Goal: Information Seeking & Learning: Check status

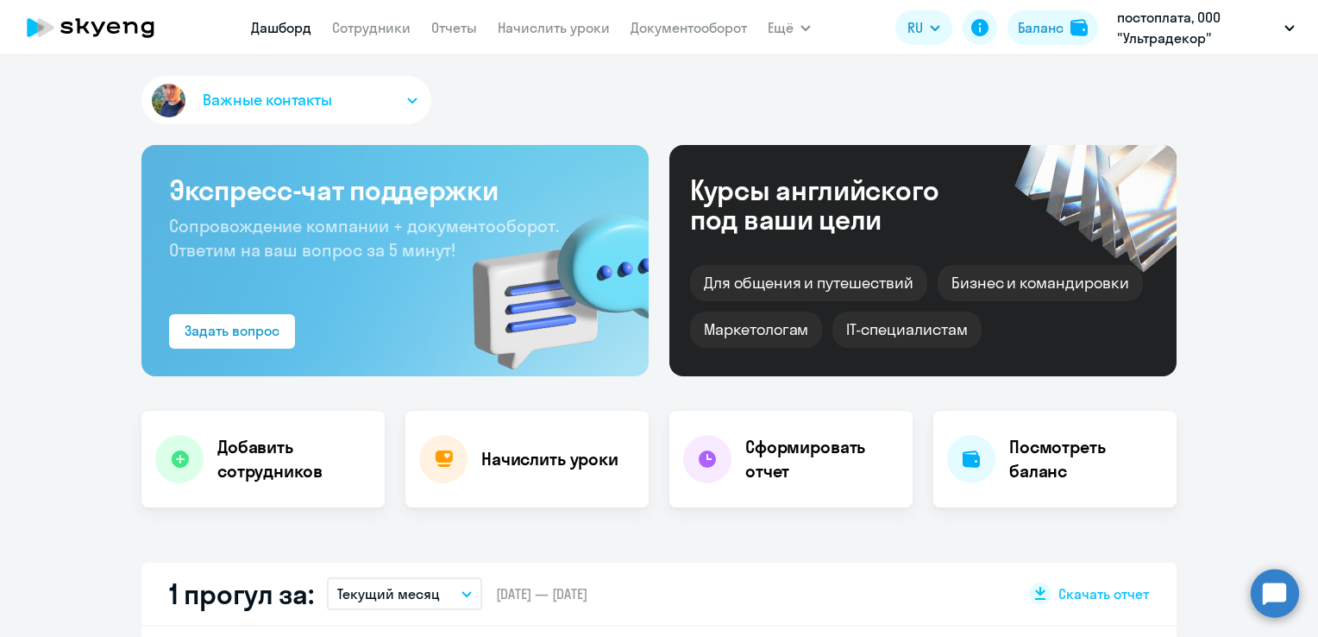
select select "30"
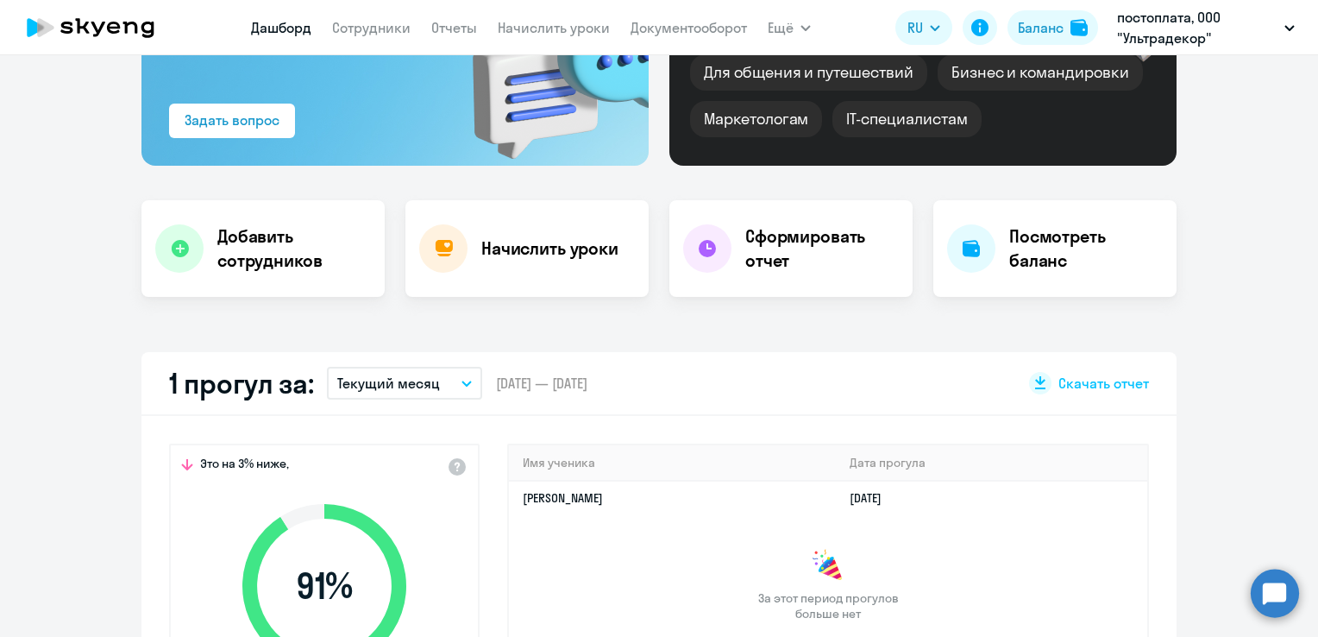
scroll to position [431, 0]
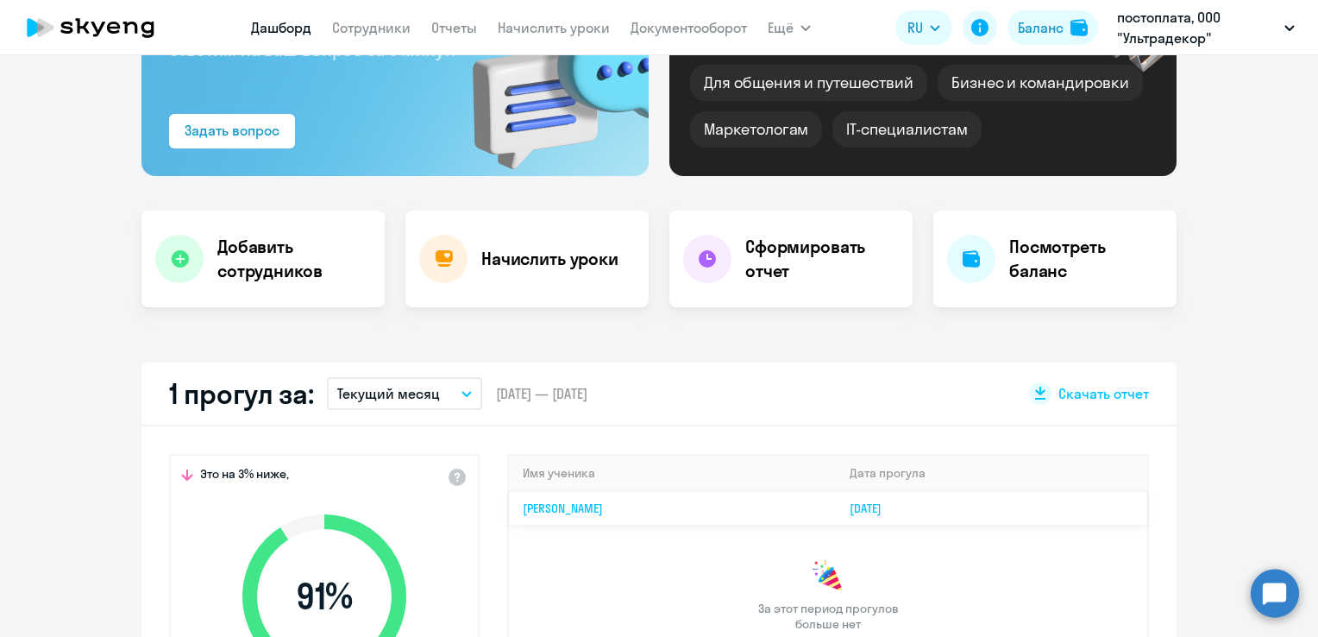
scroll to position [431, 0]
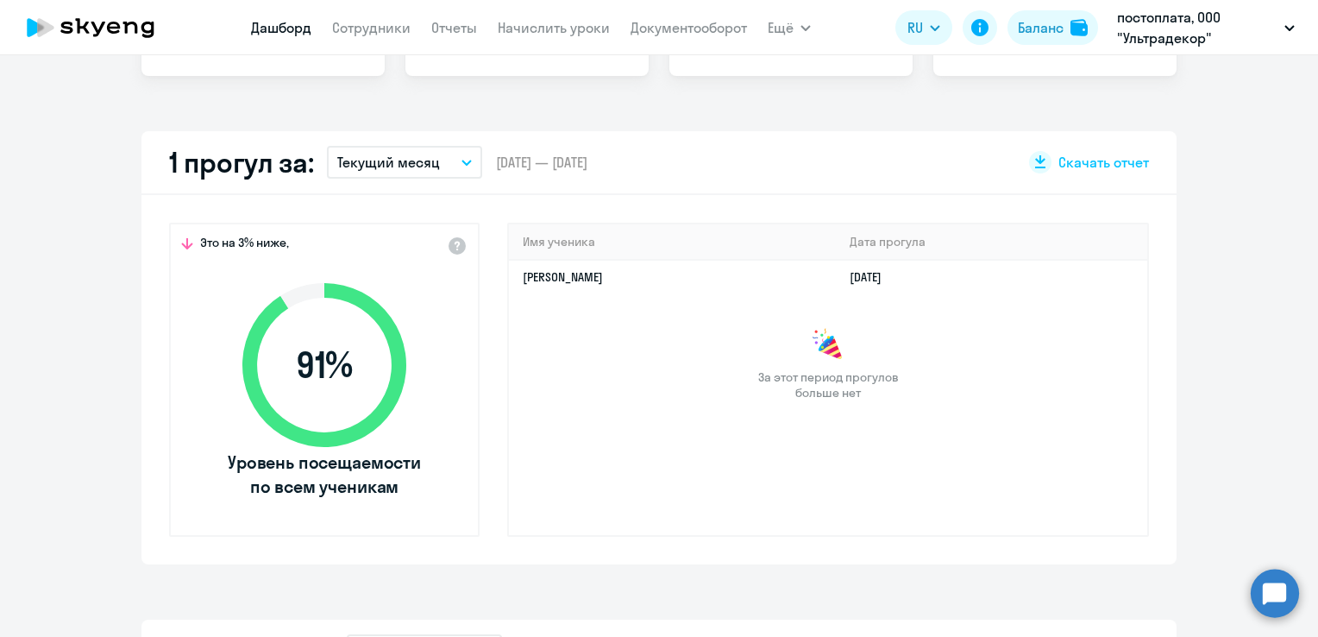
select select "30"
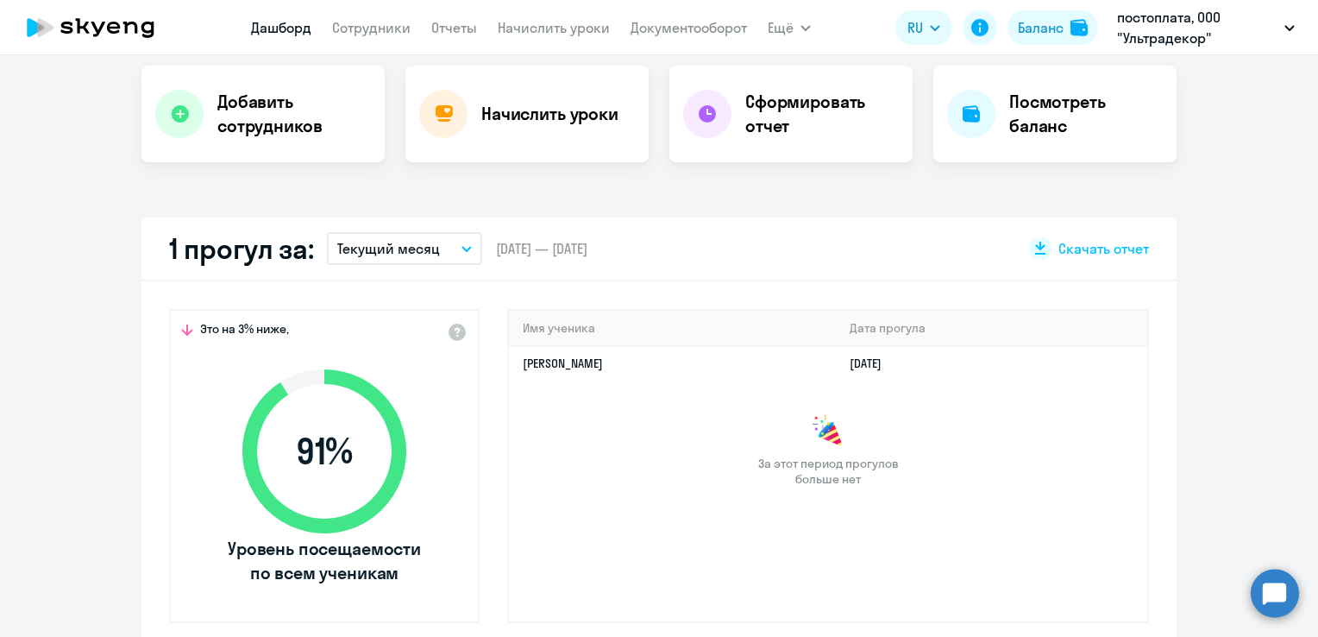
scroll to position [259, 0]
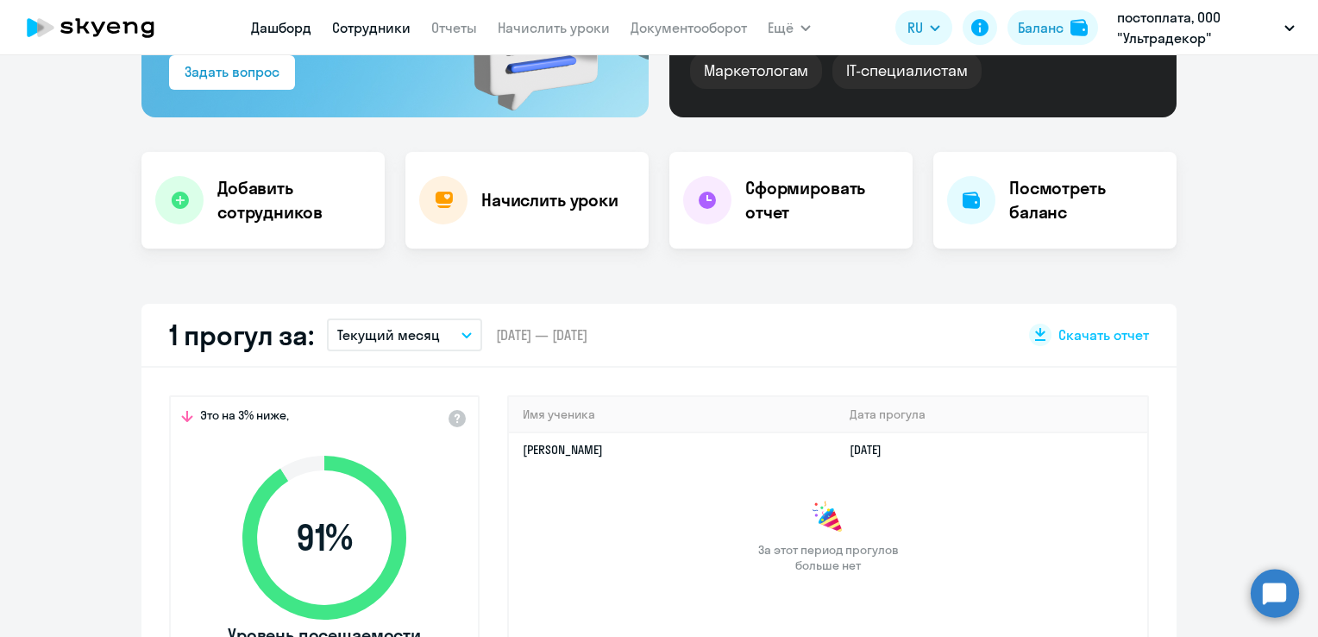
click at [388, 20] on link "Сотрудники" at bounding box center [371, 27] width 78 height 17
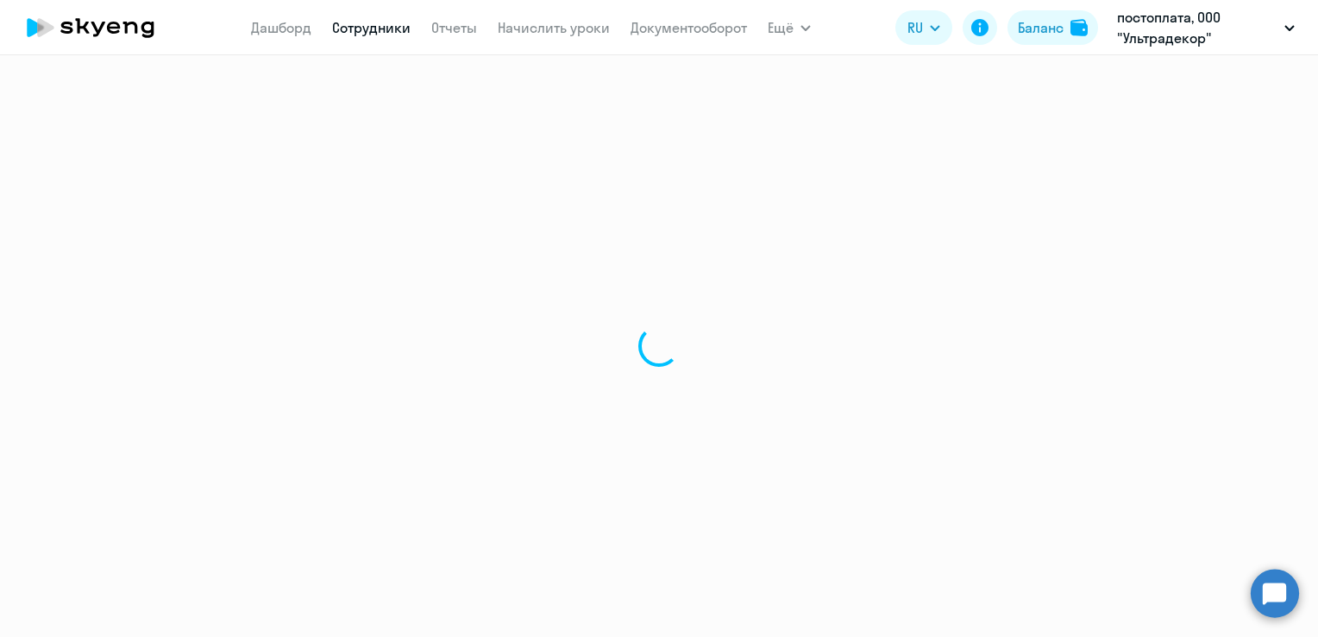
select select "30"
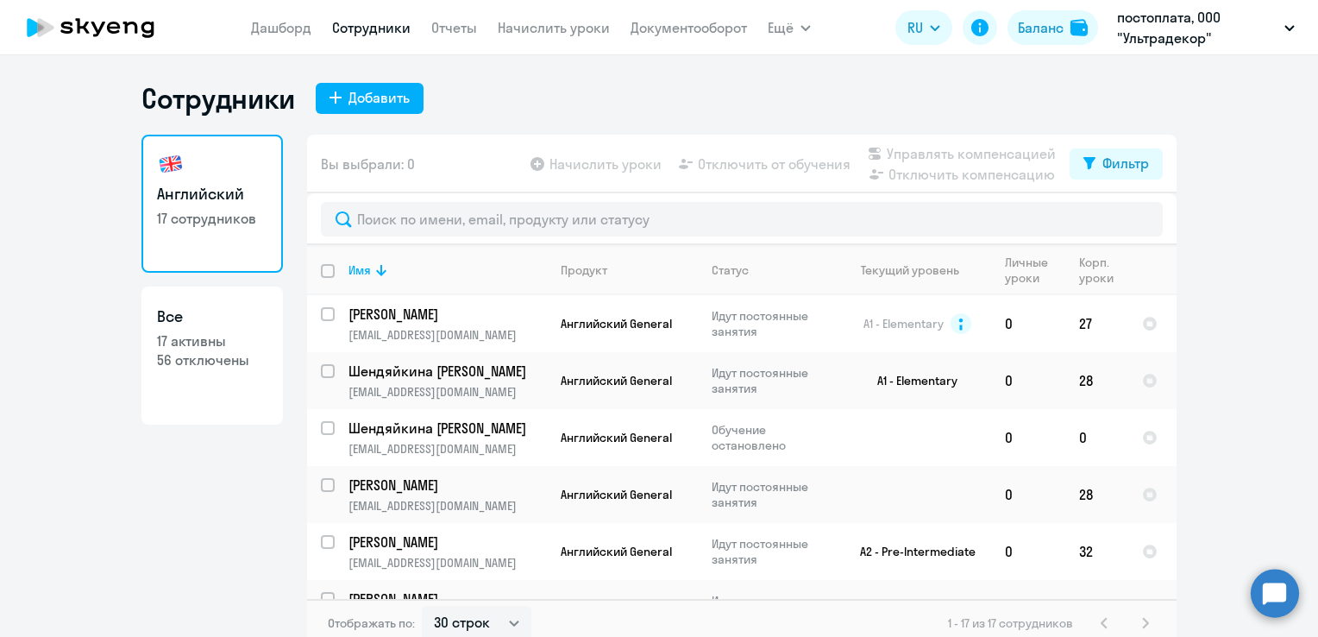
click at [235, 22] on app-header "Дашборд Сотрудники Отчеты Начислить уроки Документооборот Ещё Все продукты Дашб…" at bounding box center [659, 27] width 1318 height 55
click at [286, 36] on link "Дашборд" at bounding box center [281, 27] width 60 height 17
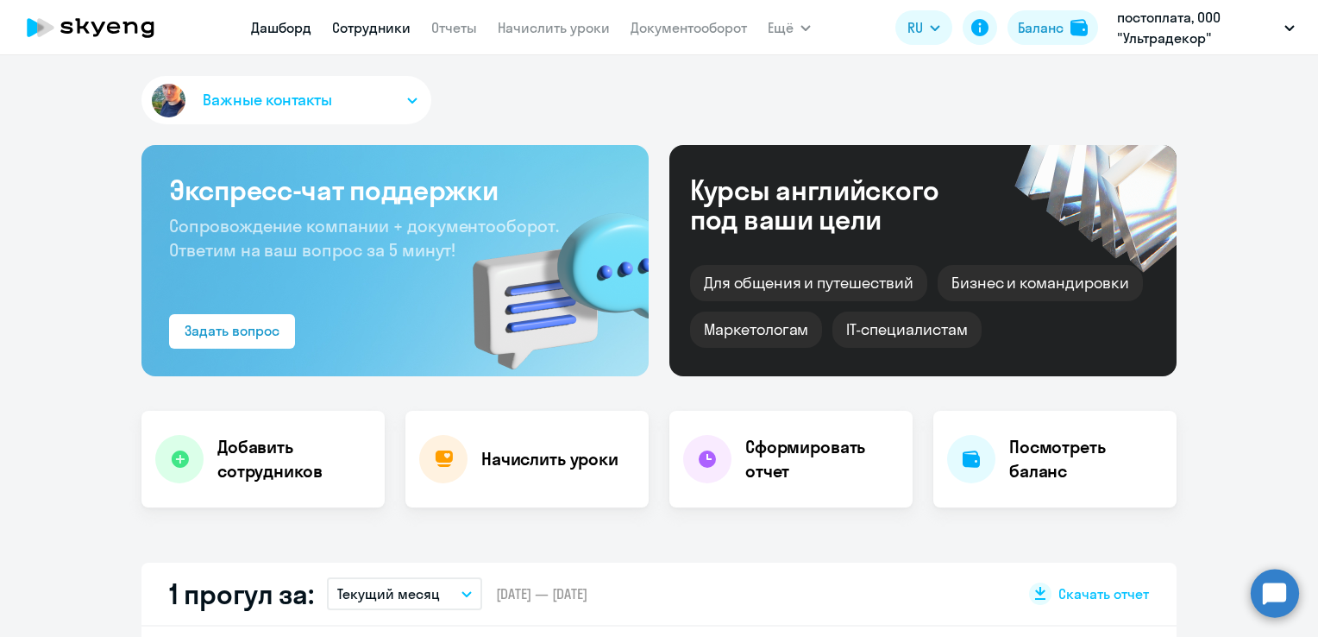
click at [363, 26] on link "Сотрудники" at bounding box center [371, 27] width 78 height 17
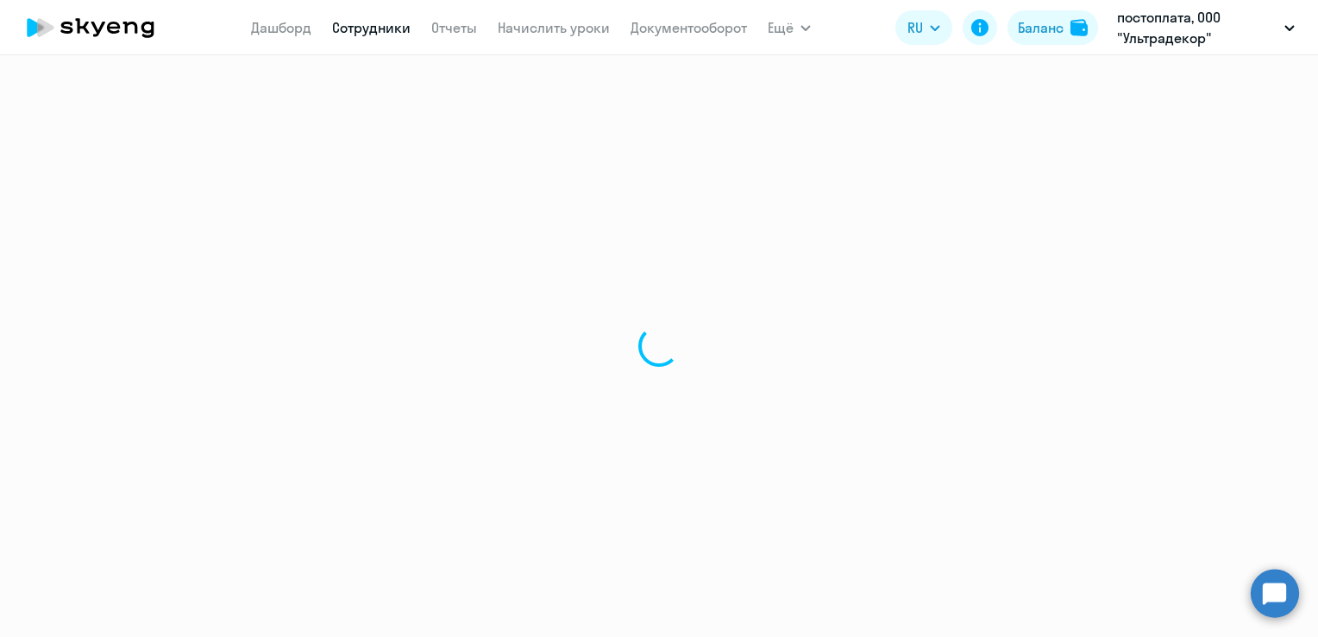
select select "30"
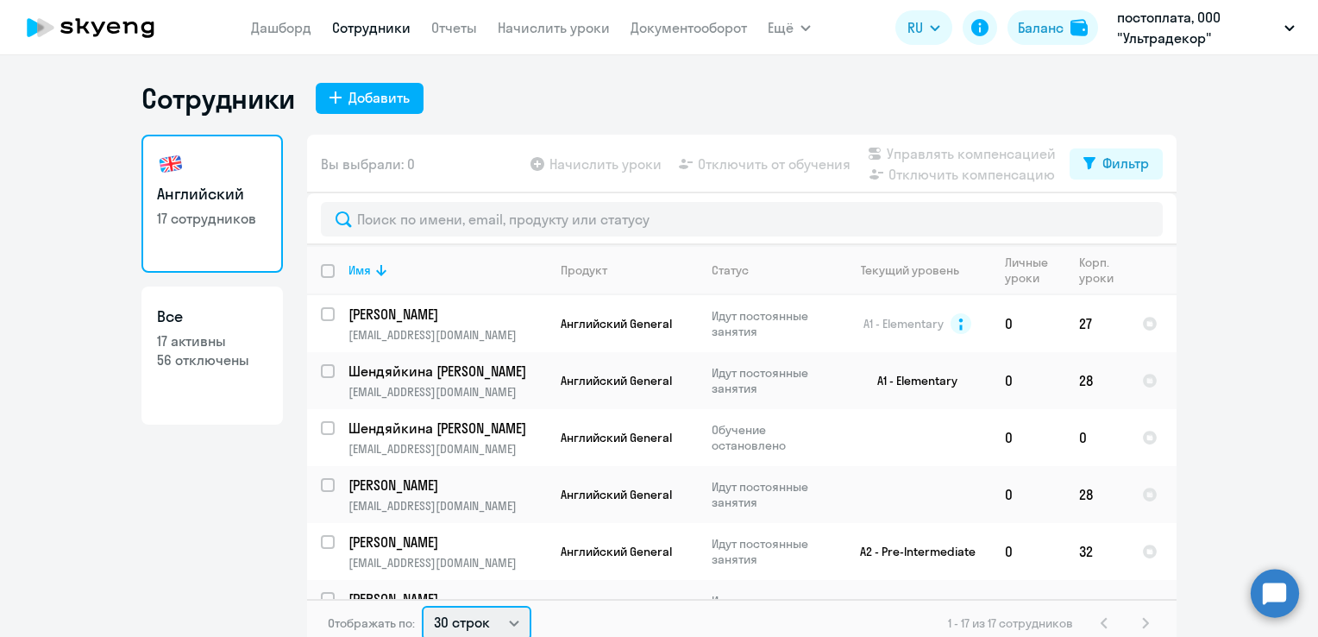
click at [473, 633] on select "30 строк 50 строк 100 строк" at bounding box center [477, 623] width 110 height 35
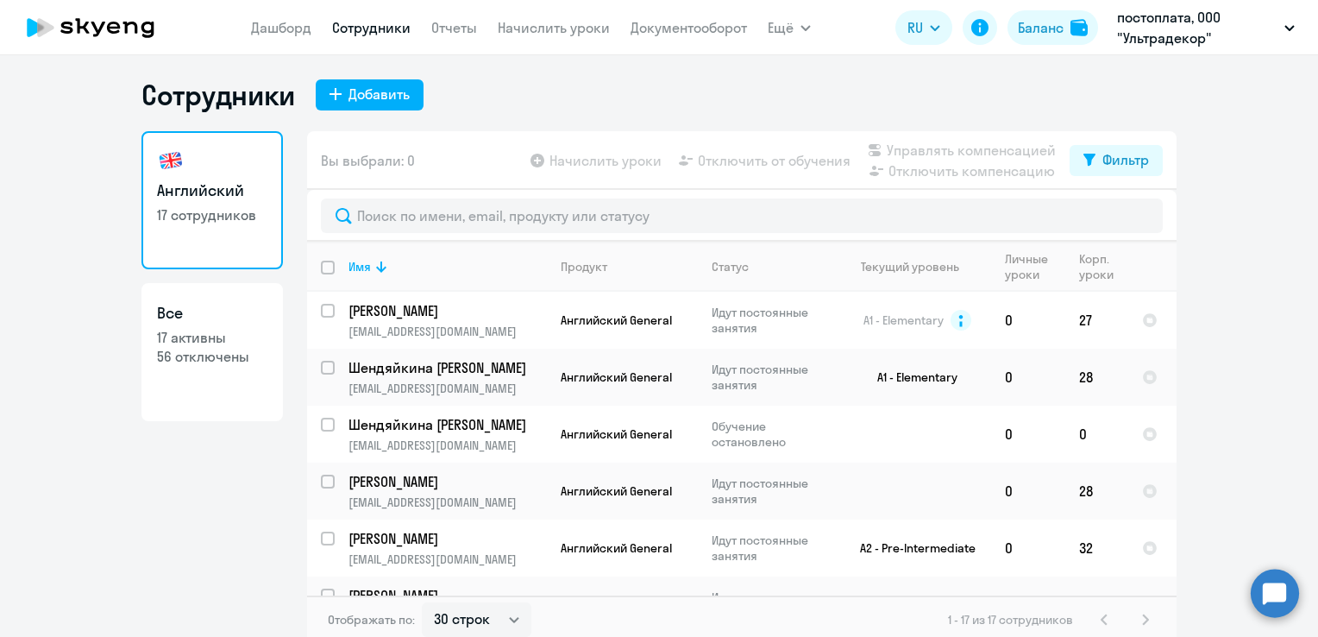
click at [207, 385] on link "Все 17 активны 56 отключены" at bounding box center [211, 352] width 141 height 138
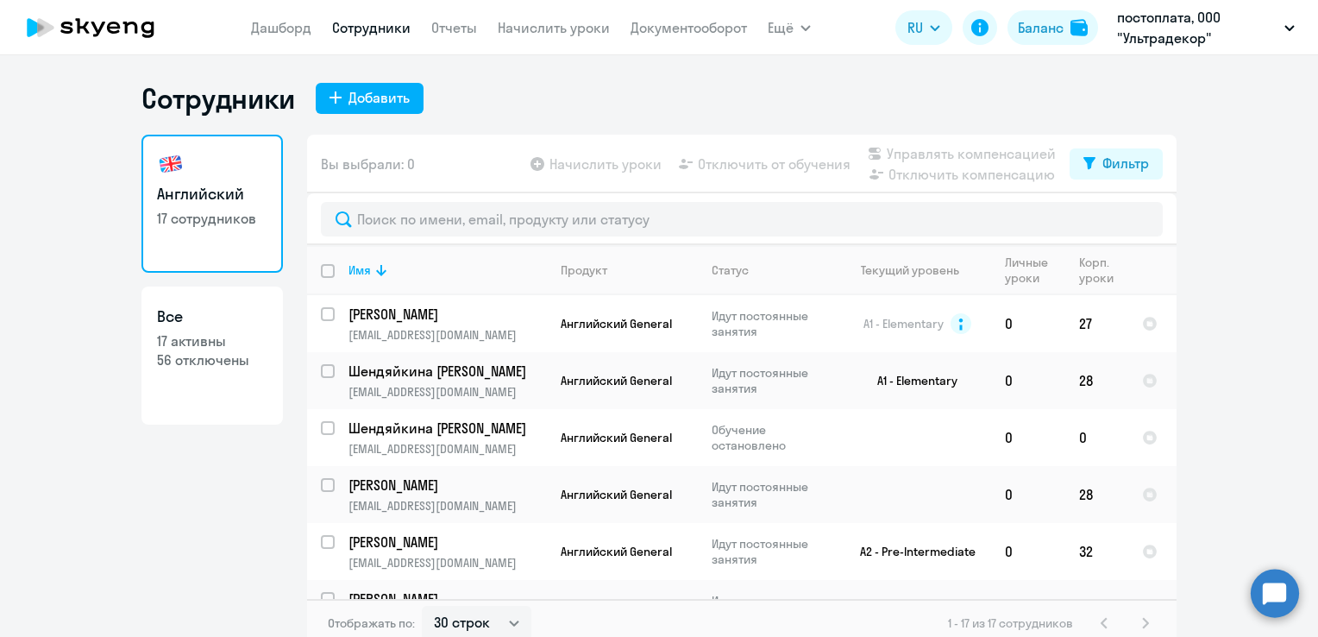
select select "30"
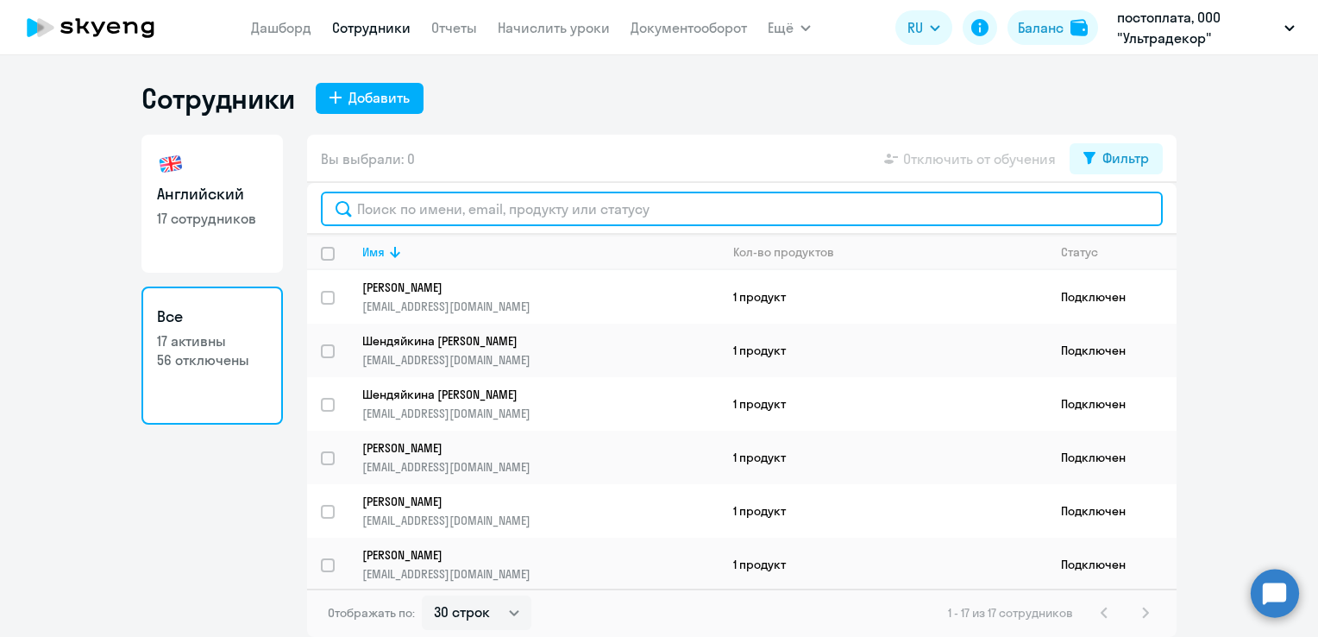
click at [400, 200] on input "text" at bounding box center [742, 208] width 842 height 35
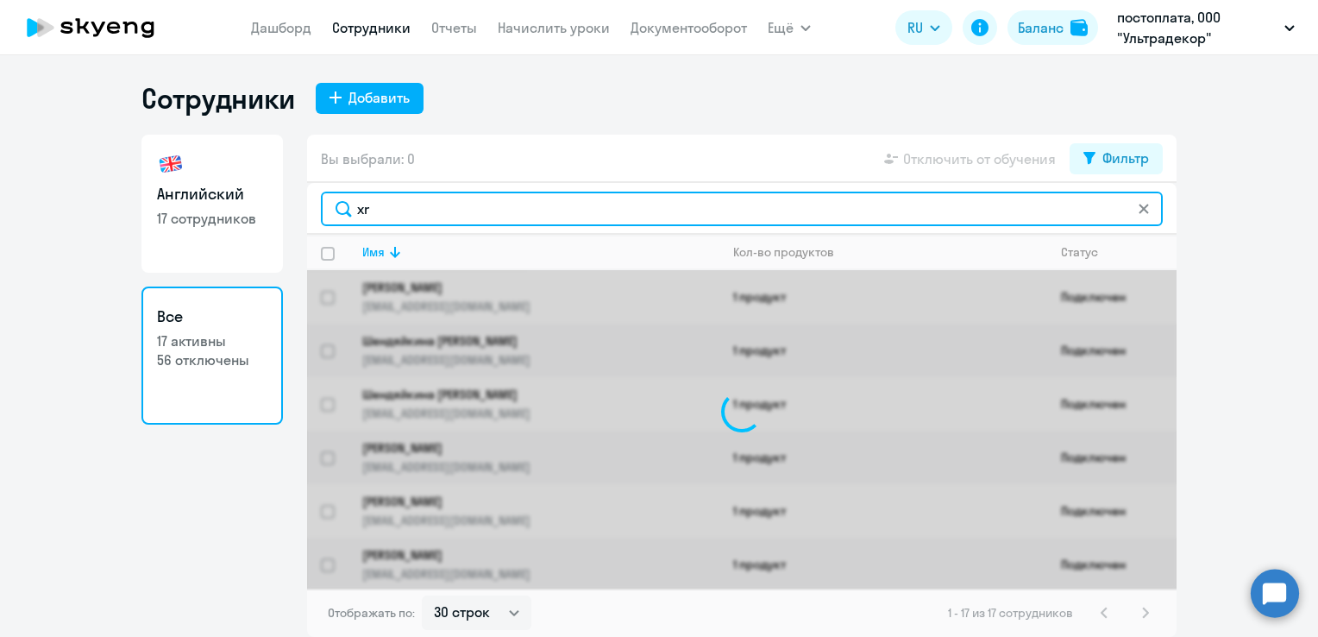
type input "x"
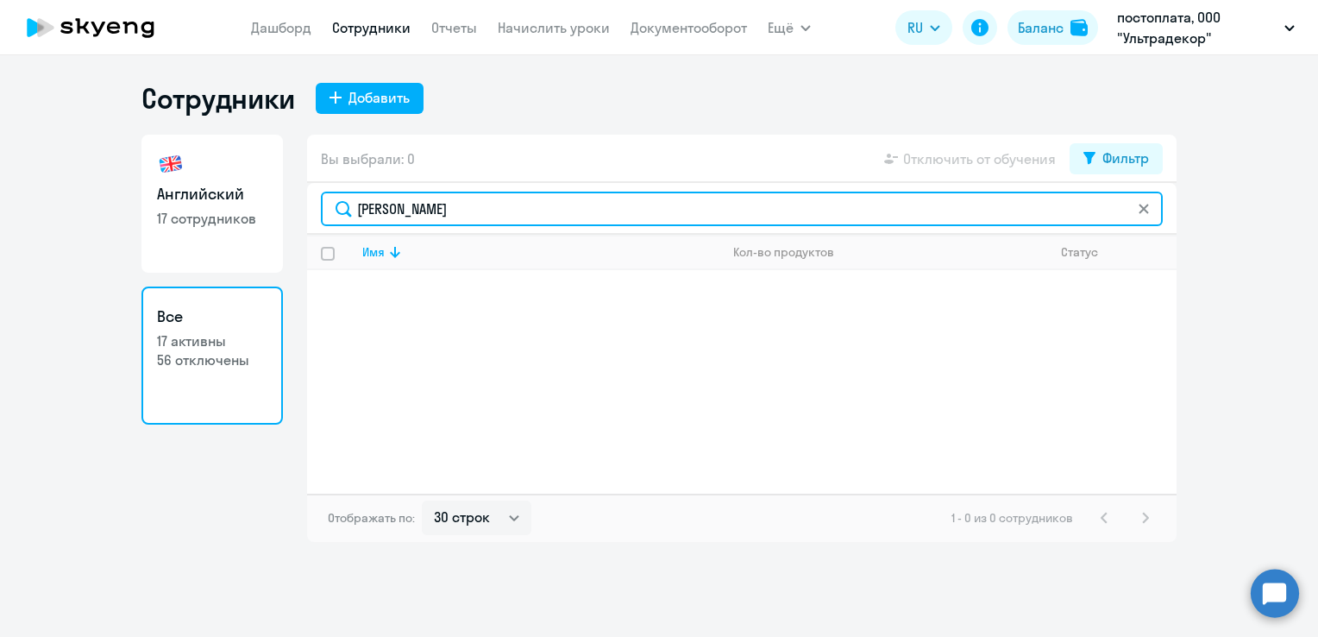
click at [456, 207] on input "чужмаров" at bounding box center [742, 208] width 842 height 35
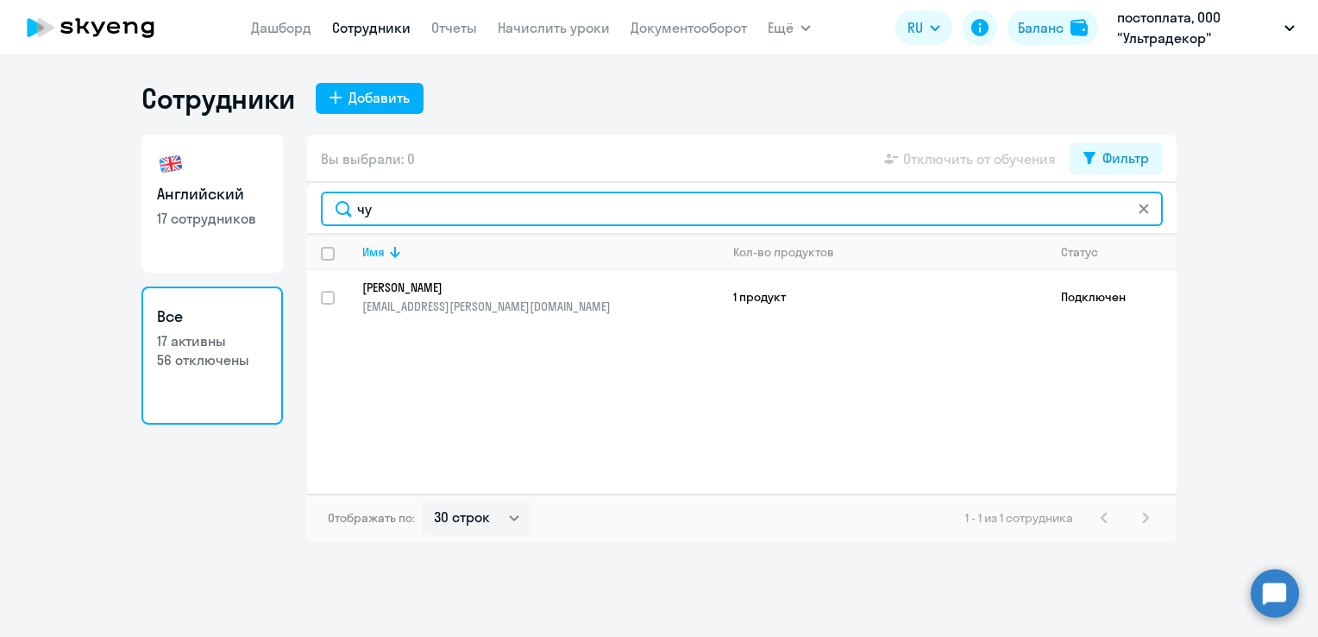
type input "ч"
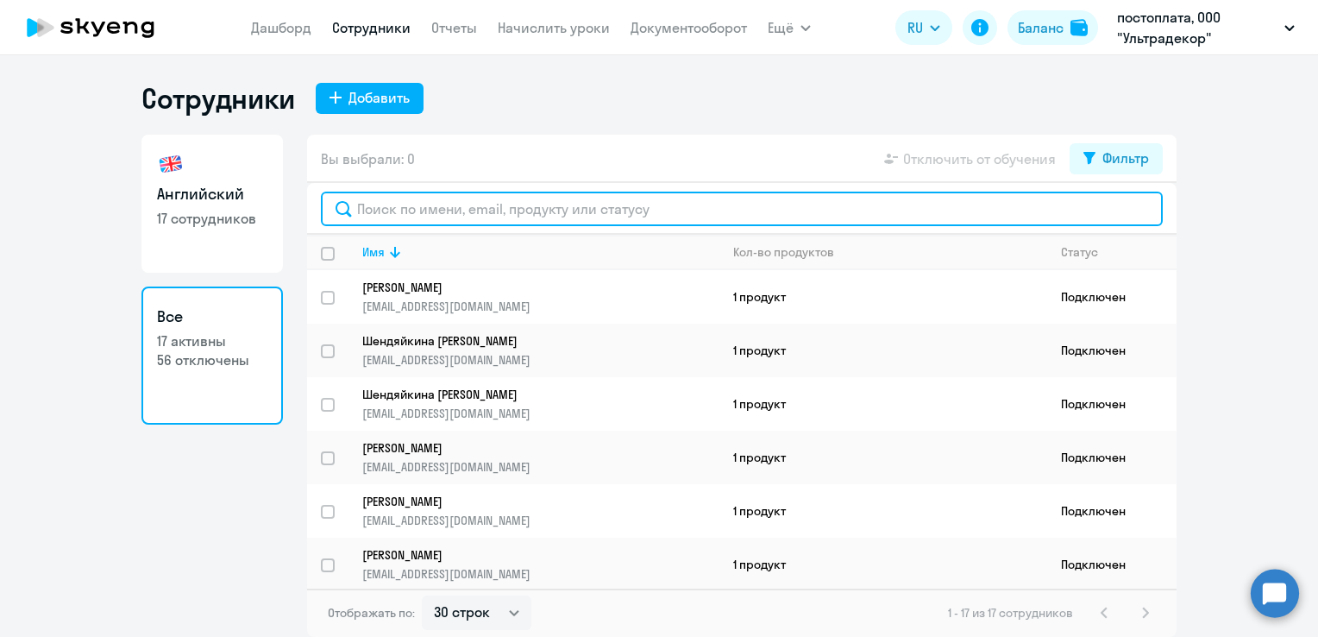
type input "ч"
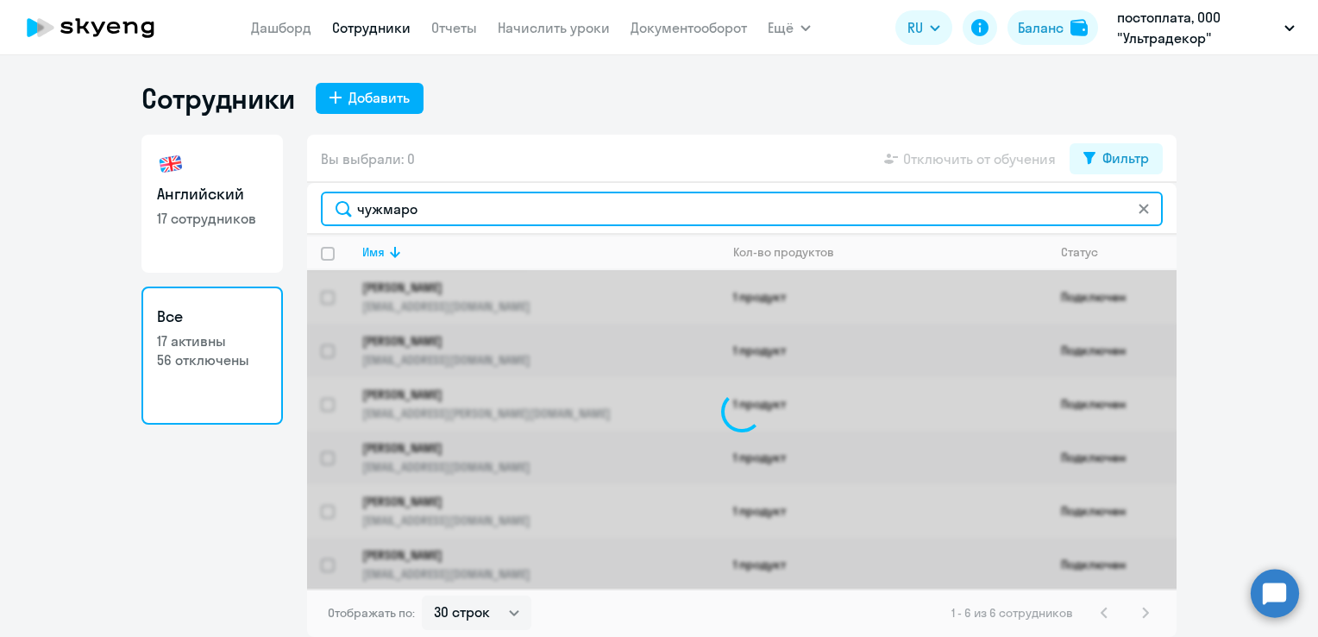
type input "чужмаров"
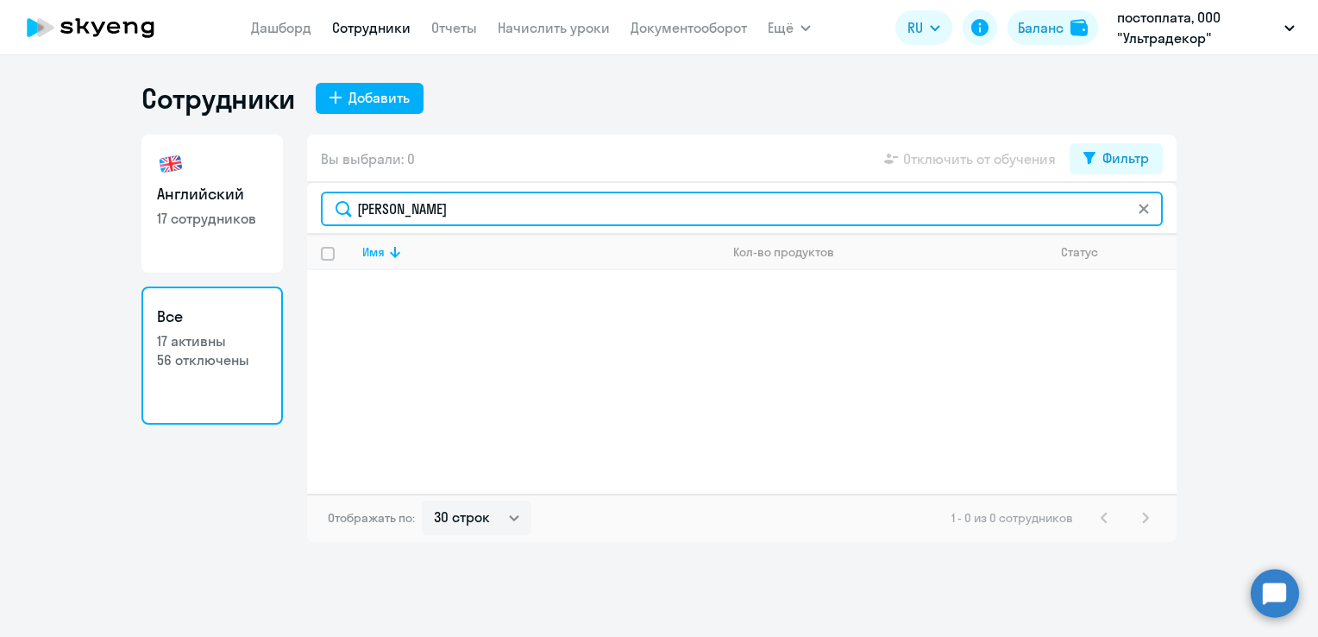
drag, startPoint x: 404, startPoint y: 209, endPoint x: 345, endPoint y: 210, distance: 58.7
click at [348, 209] on input "чужмаров" at bounding box center [742, 208] width 842 height 35
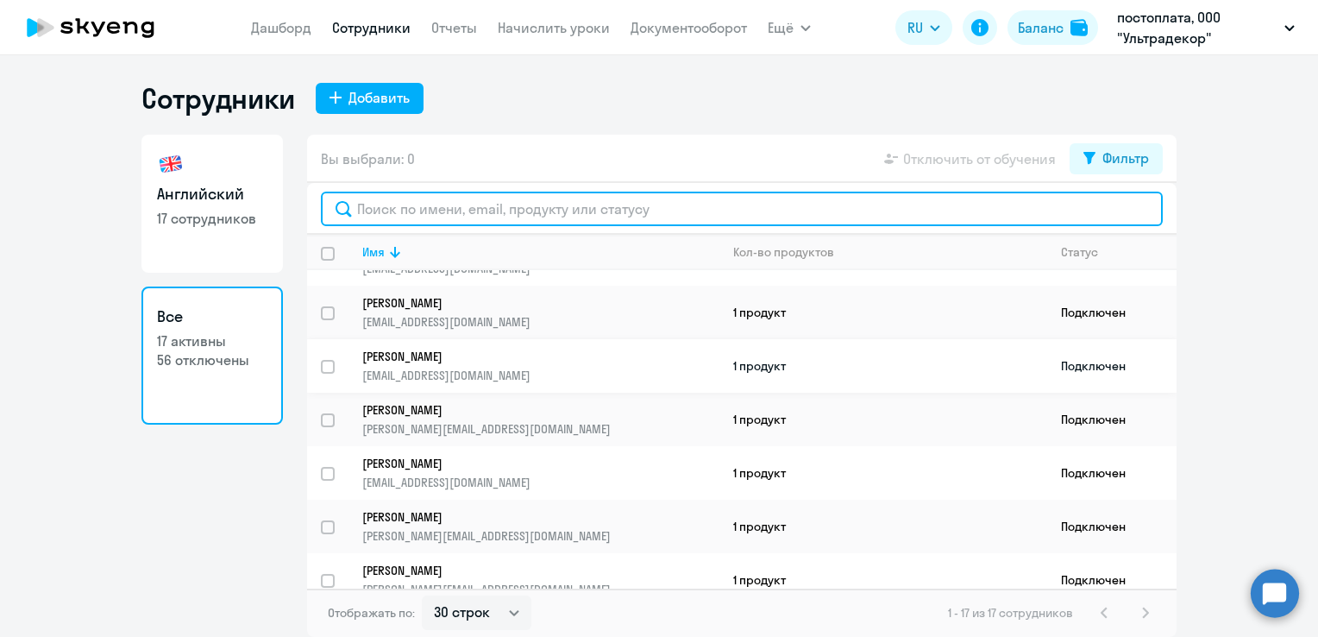
scroll to position [601, 0]
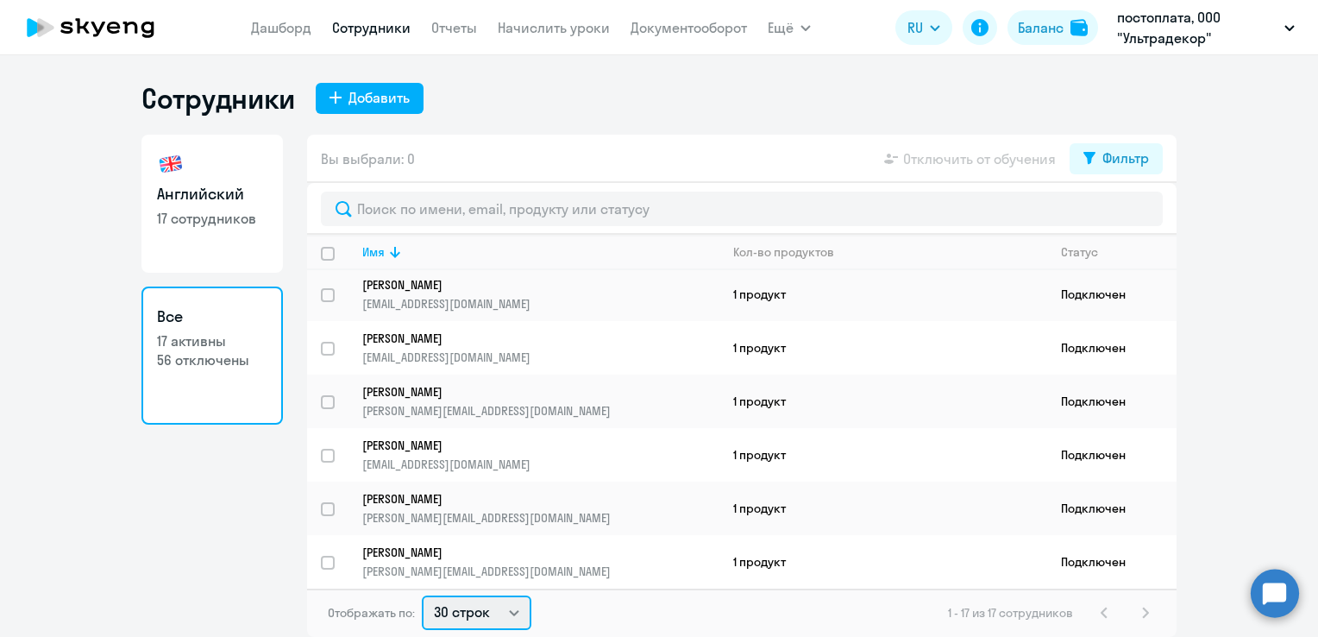
click at [523, 602] on select "30 строк 50 строк 100 строк" at bounding box center [477, 612] width 110 height 35
select select "100"
click at [422, 595] on select "30 строк 50 строк 100 строк" at bounding box center [477, 612] width 110 height 35
click at [197, 367] on p "56 отключены" at bounding box center [212, 359] width 110 height 19
click at [234, 213] on p "17 сотрудников" at bounding box center [212, 218] width 110 height 19
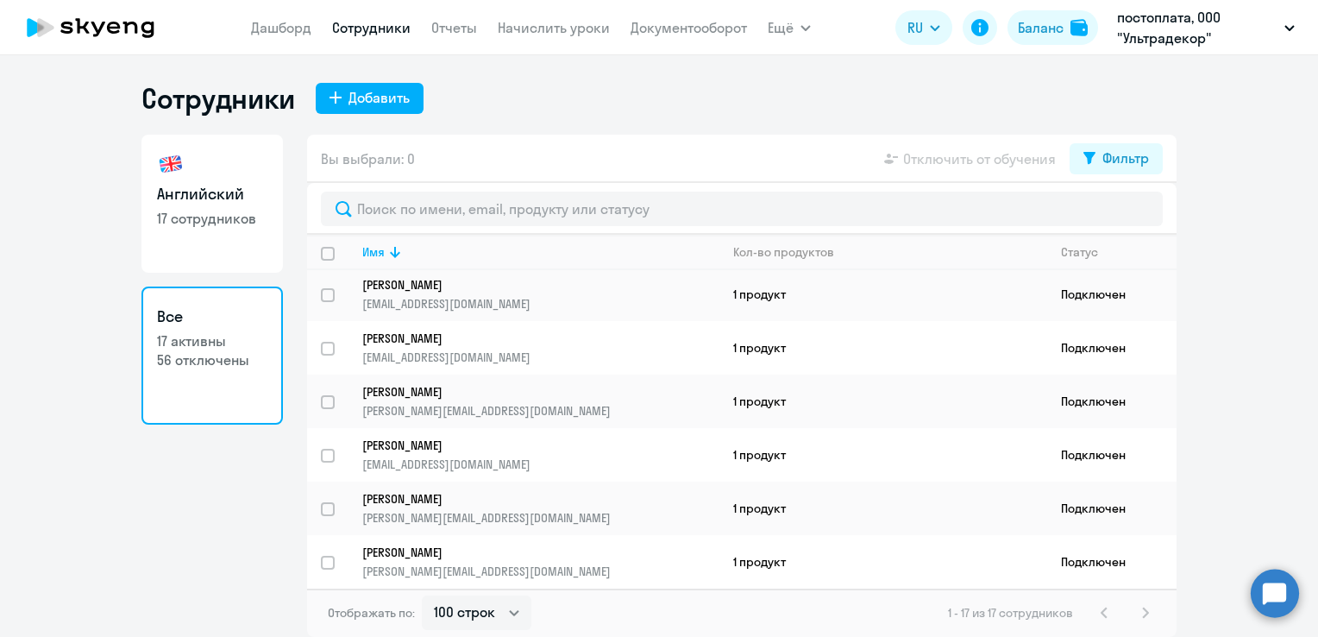
select select "30"
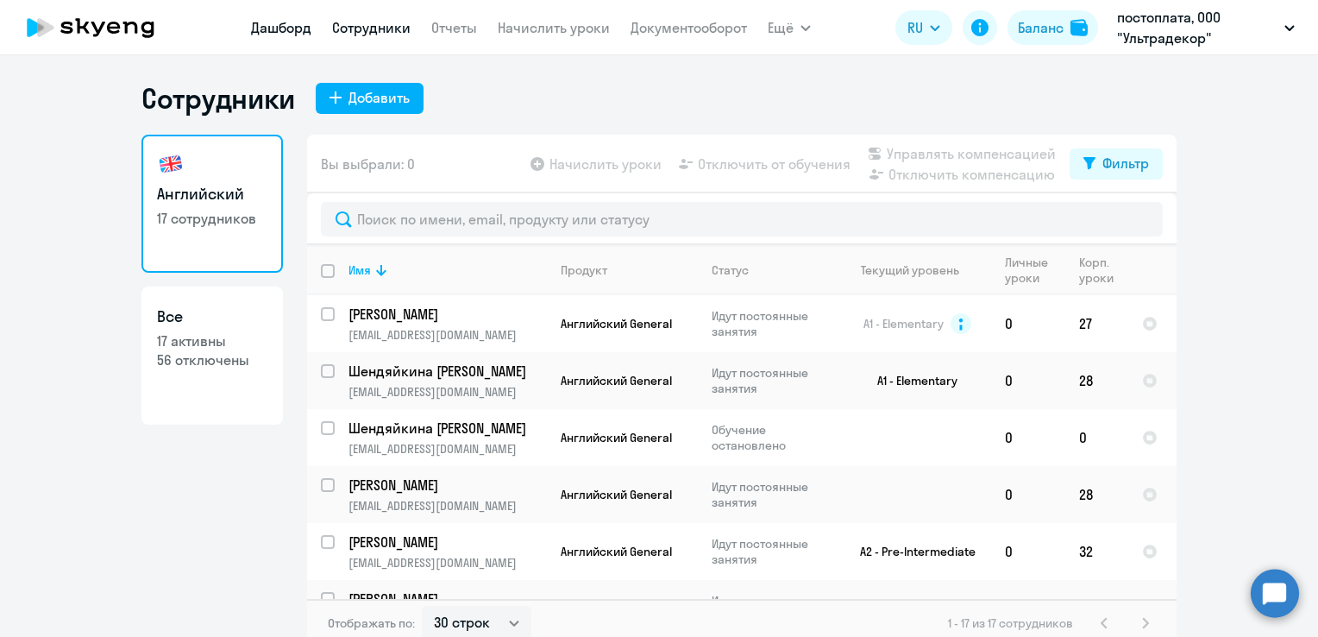
click at [304, 34] on link "Дашборд" at bounding box center [281, 27] width 60 height 17
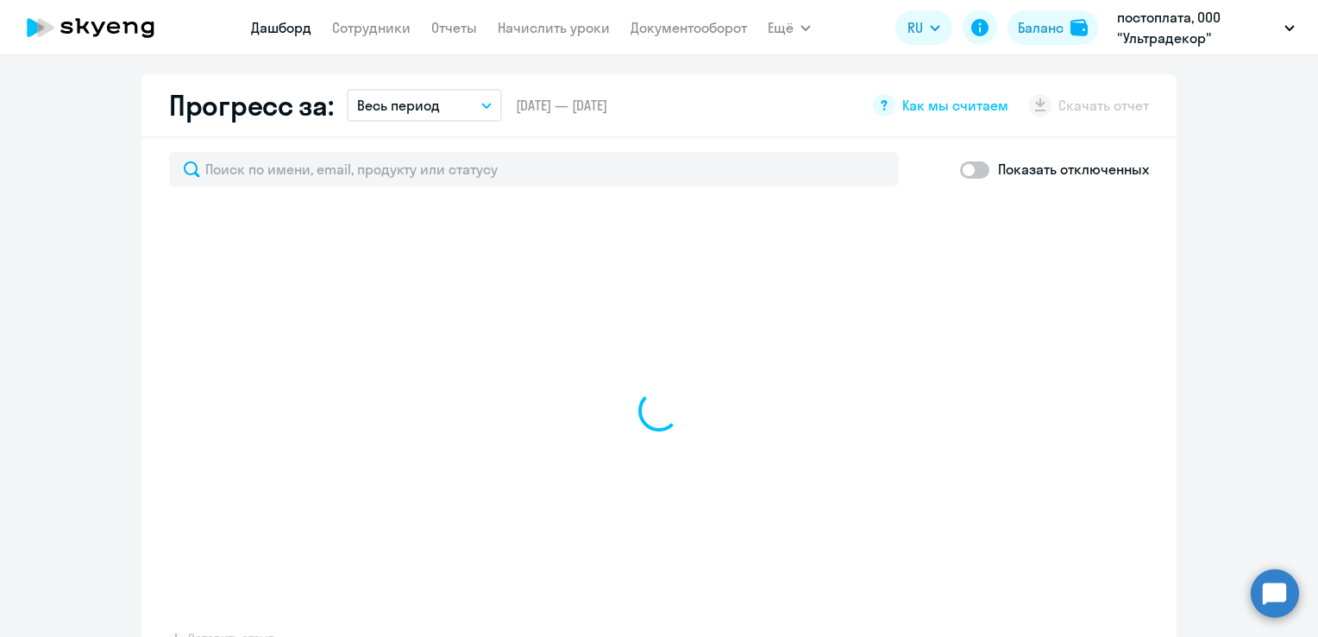
scroll to position [946, 0]
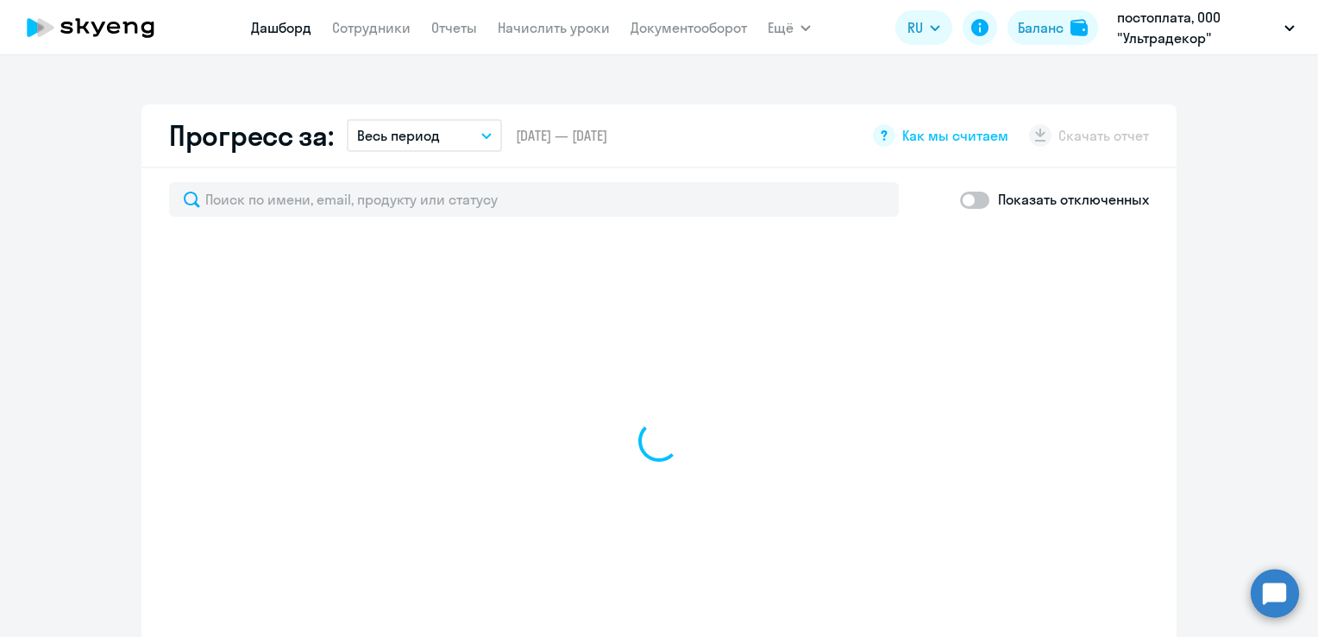
click at [970, 196] on span at bounding box center [974, 199] width 29 height 17
click at [960, 199] on input "checkbox" at bounding box center [959, 199] width 1 height 1
checkbox input "true"
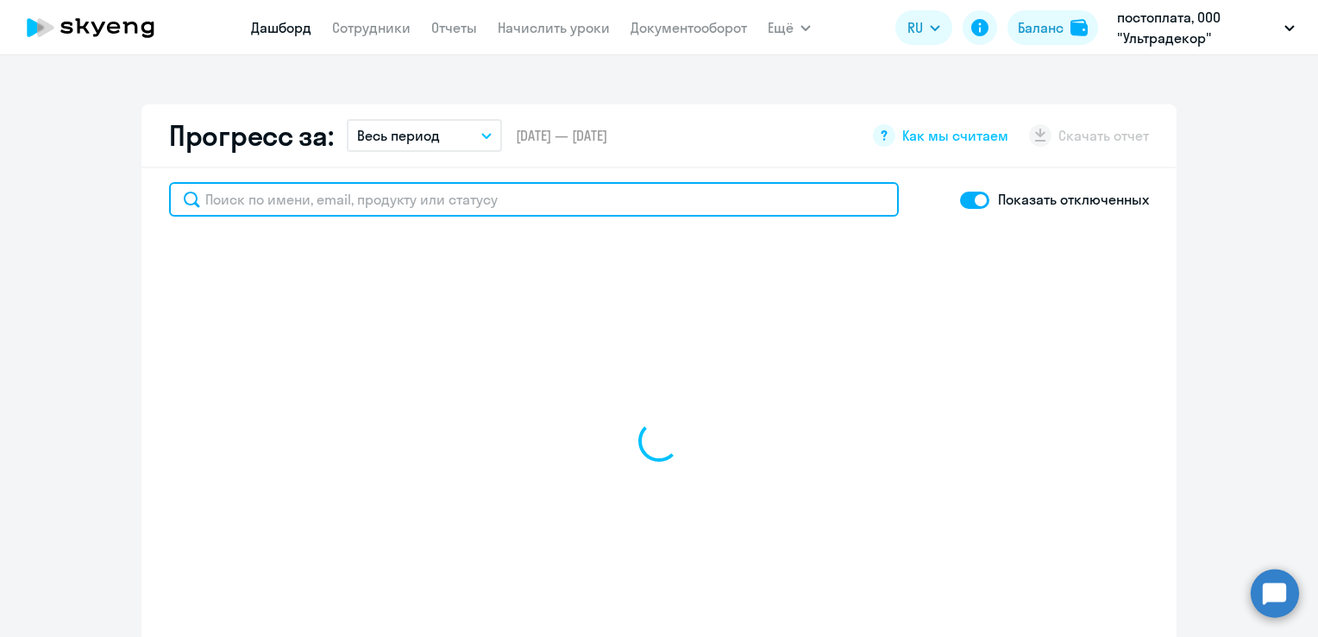
click at [545, 209] on input "text" at bounding box center [534, 199] width 730 height 35
type input "чужмаров"
select select "30"
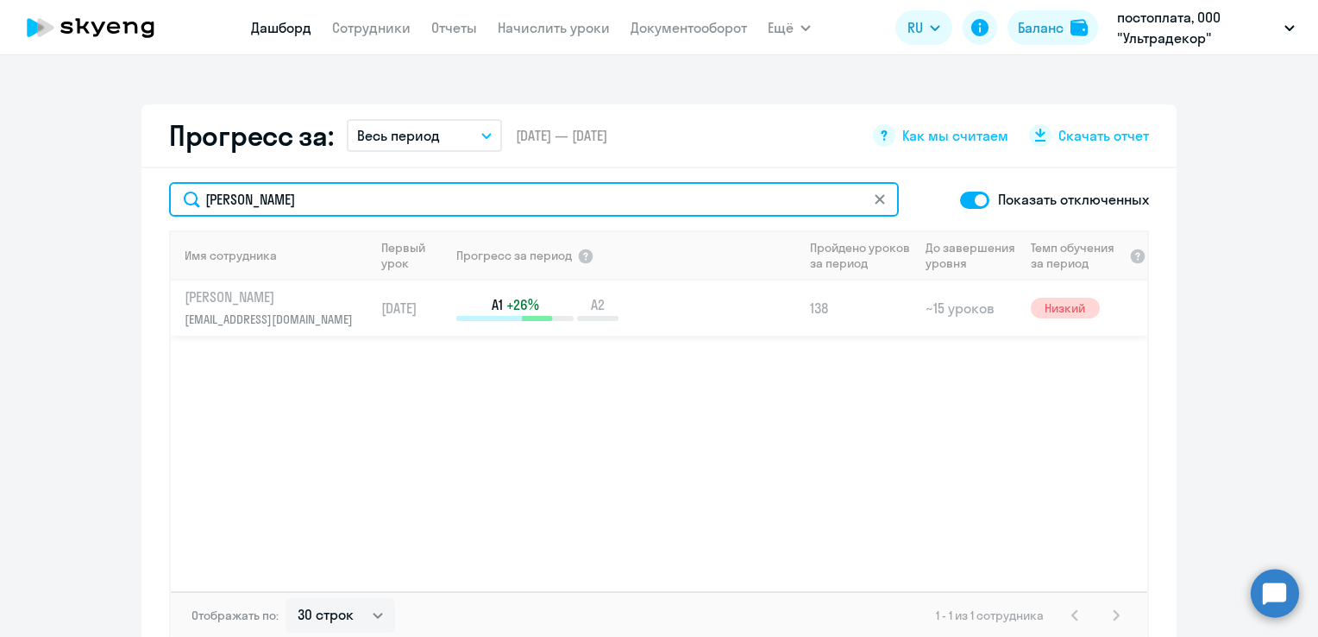
type input "чужмаров"
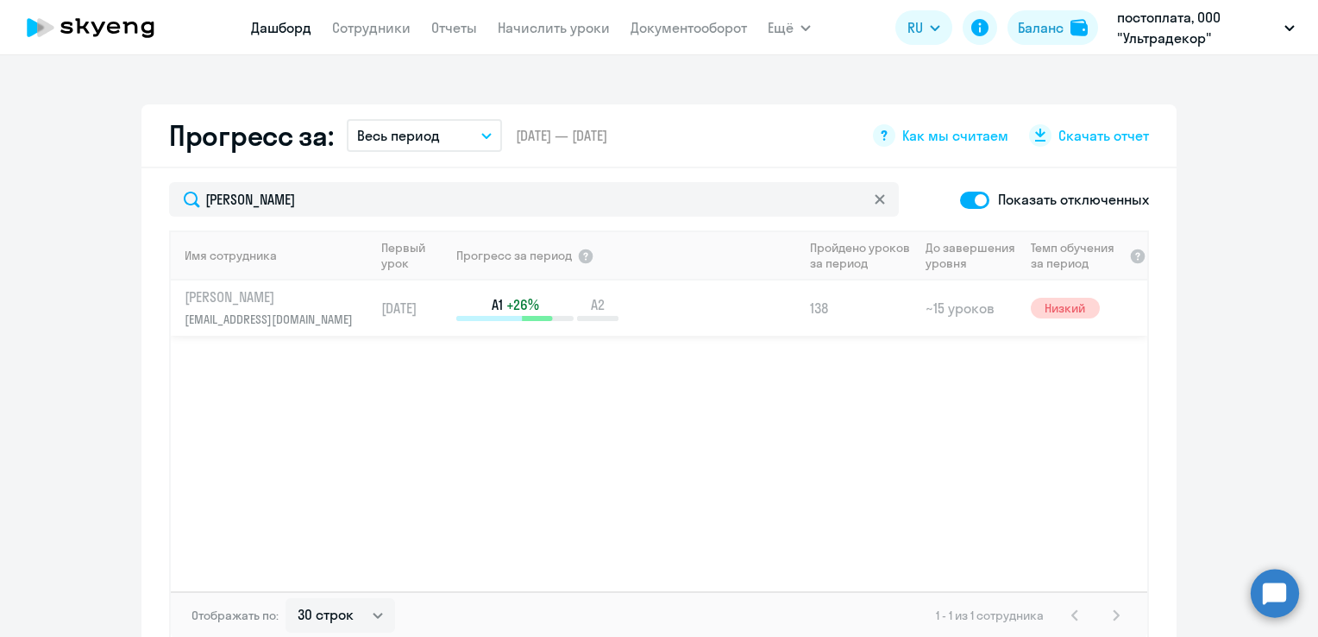
click at [384, 309] on td "21.06.2024" at bounding box center [414, 307] width 80 height 55
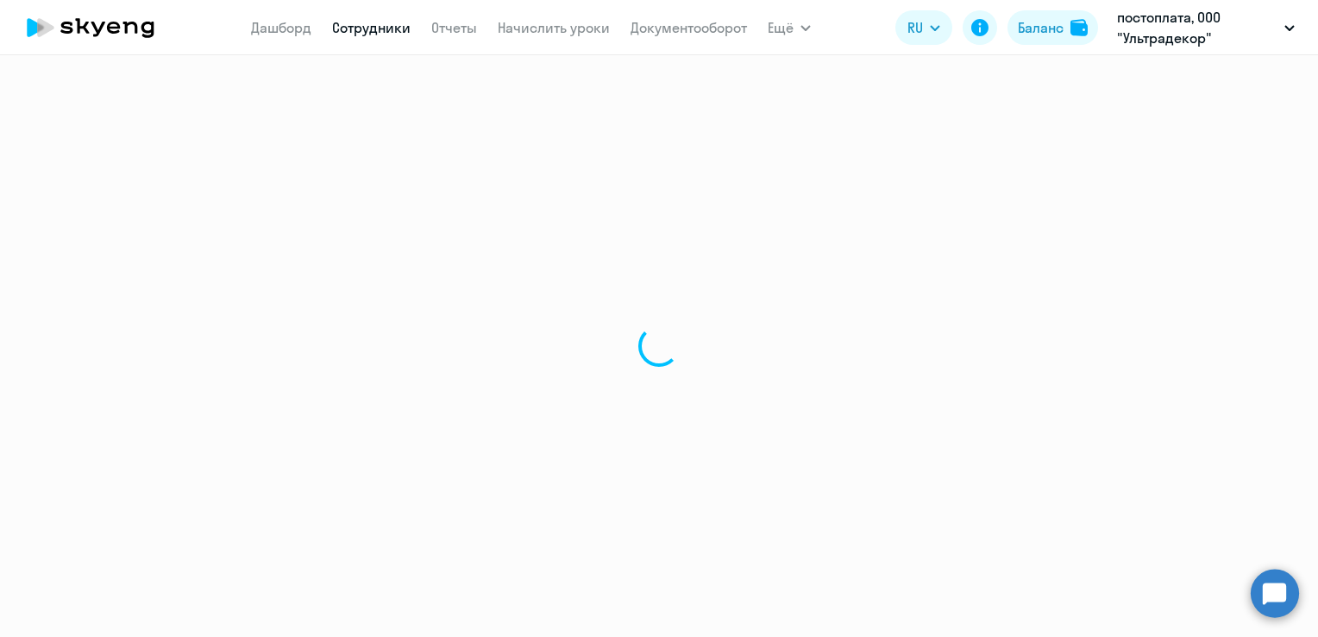
select select "english"
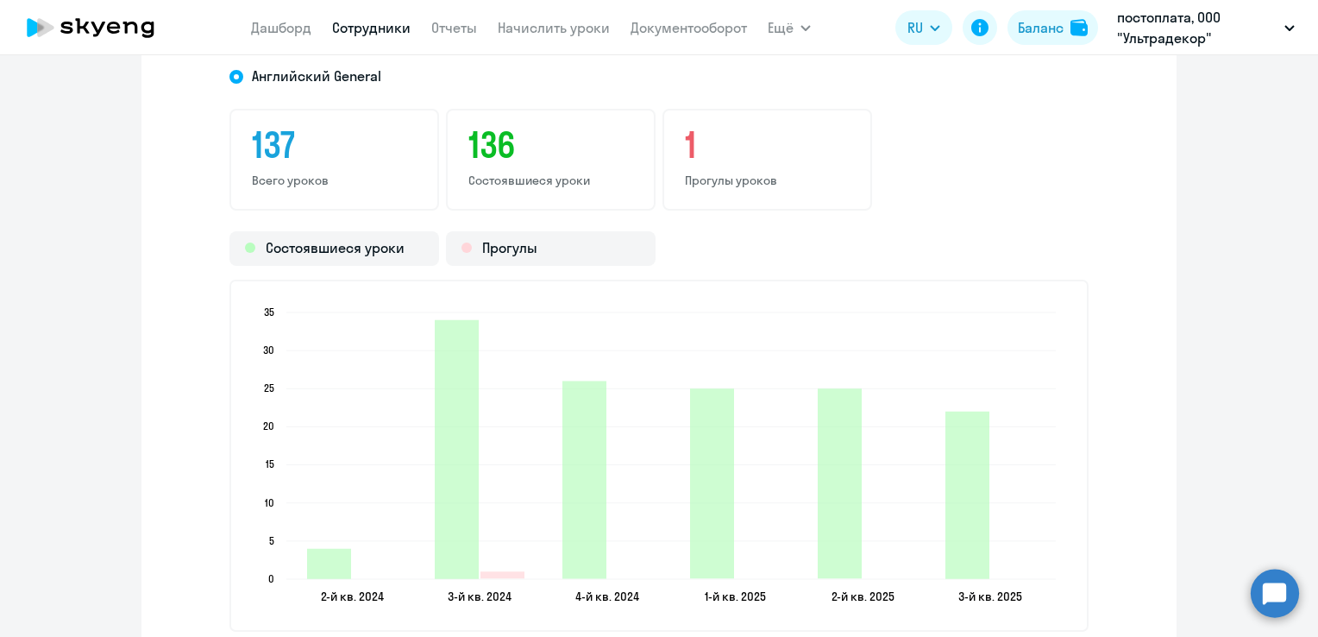
scroll to position [2070, 0]
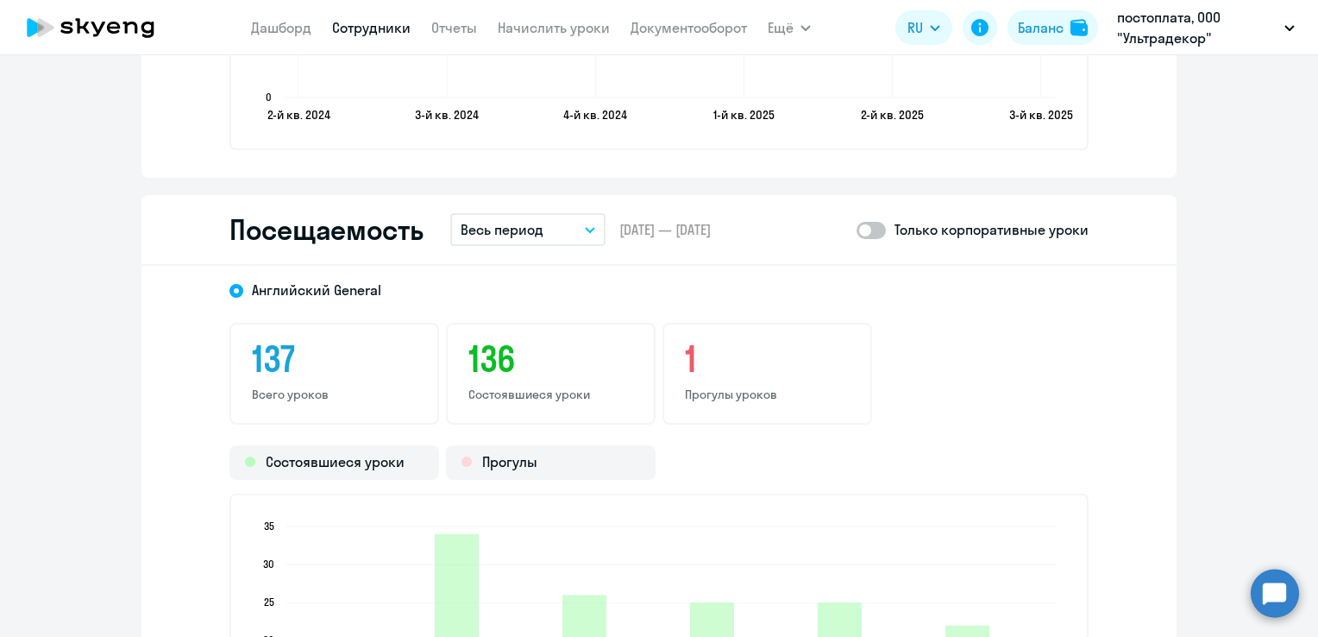
click at [609, 230] on div "Посещаемость Весь период – 17.06.2024 — 08.10.2025 Только корпоративные уроки" at bounding box center [658, 230] width 1035 height 71
click at [575, 232] on button "Весь период" at bounding box center [527, 229] width 155 height 33
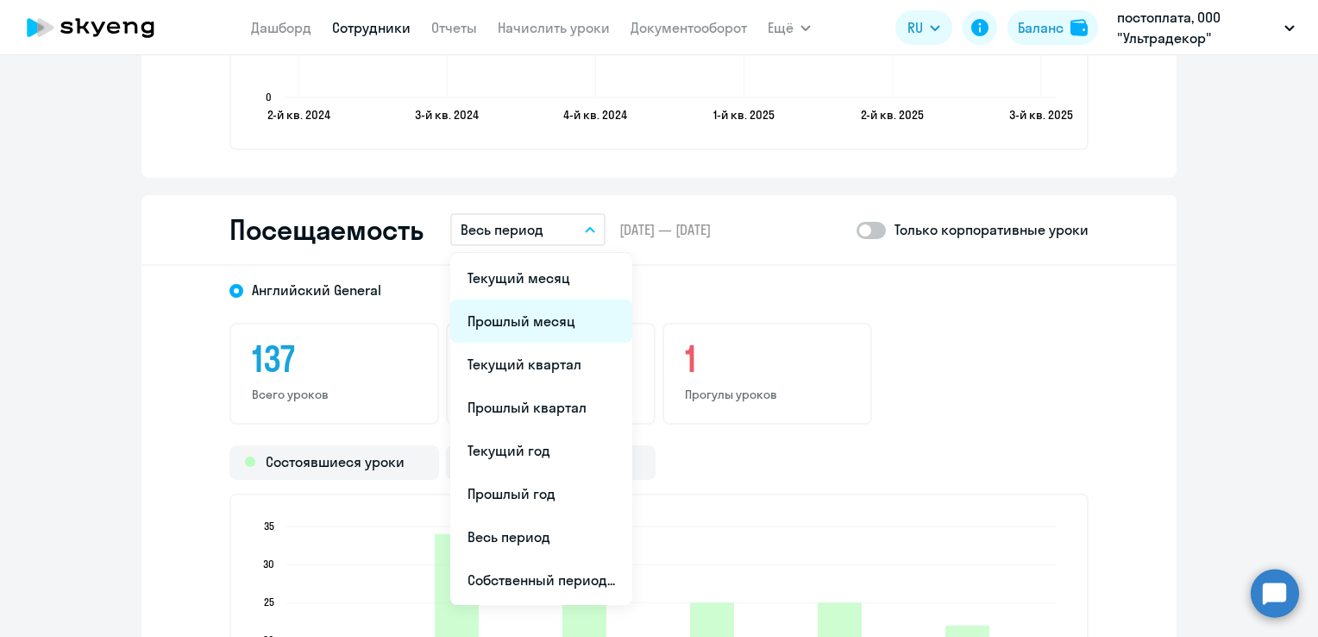
click at [552, 322] on li "Прошлый месяц" at bounding box center [541, 320] width 182 height 43
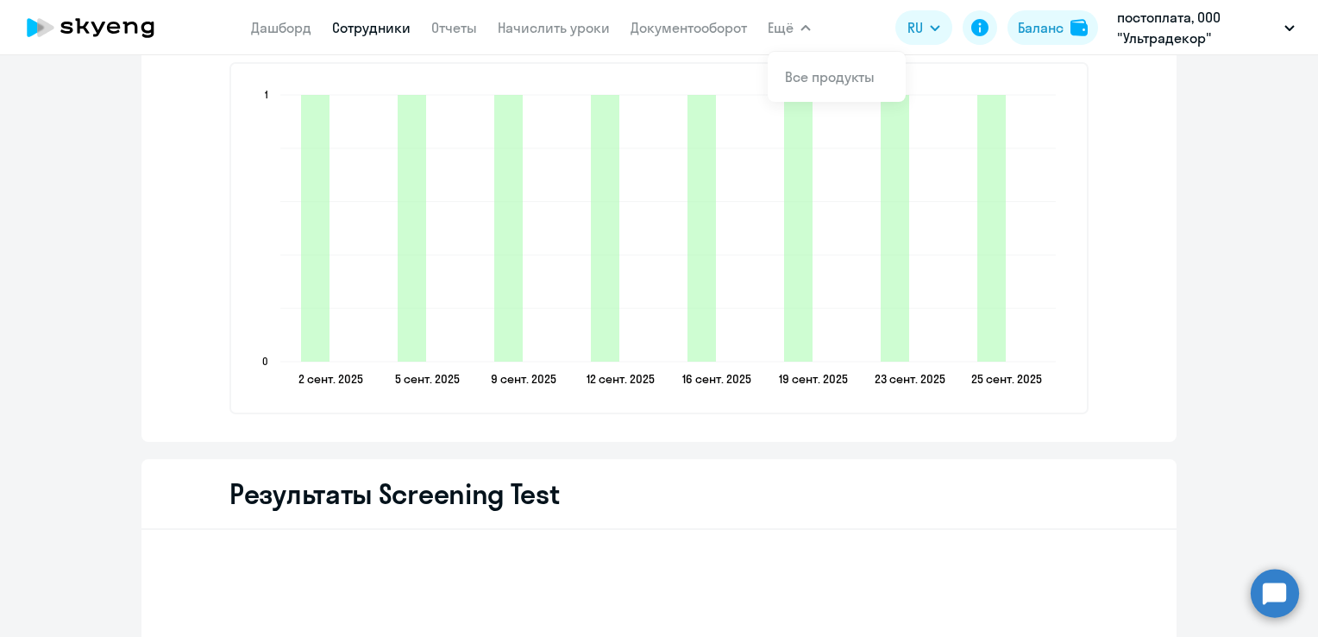
scroll to position [2415, 0]
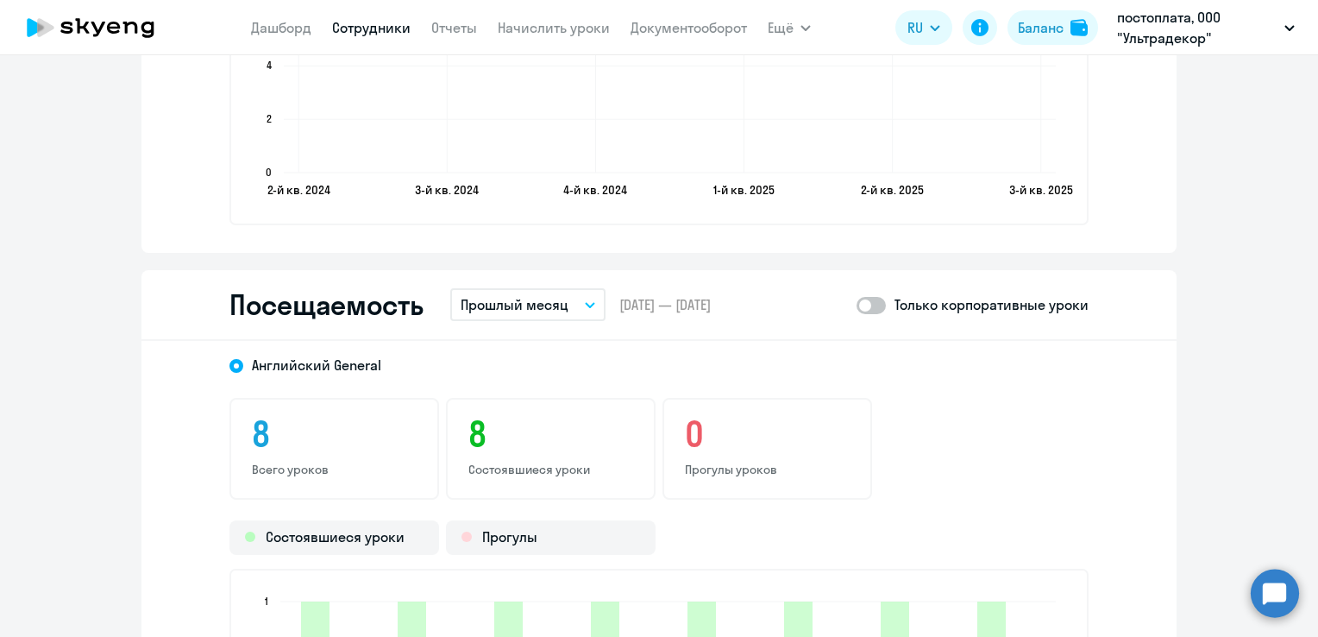
scroll to position [1930, 0]
